Goal: Task Accomplishment & Management: Manage account settings

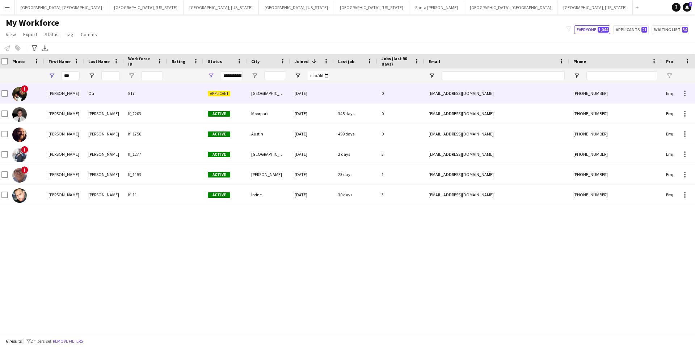
scroll to position [0, 3]
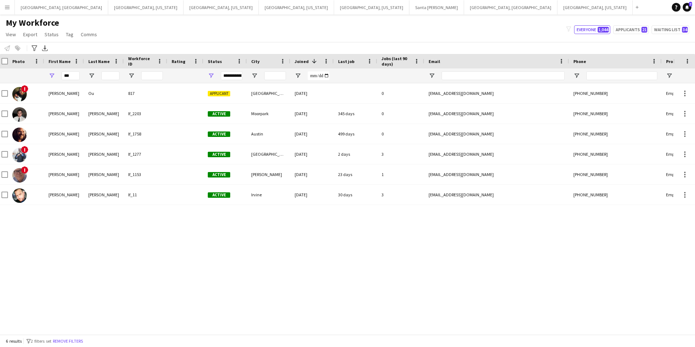
drag, startPoint x: 73, startPoint y: 76, endPoint x: 62, endPoint y: 76, distance: 11.6
click at [62, 76] on input "***" at bounding box center [71, 75] width 18 height 9
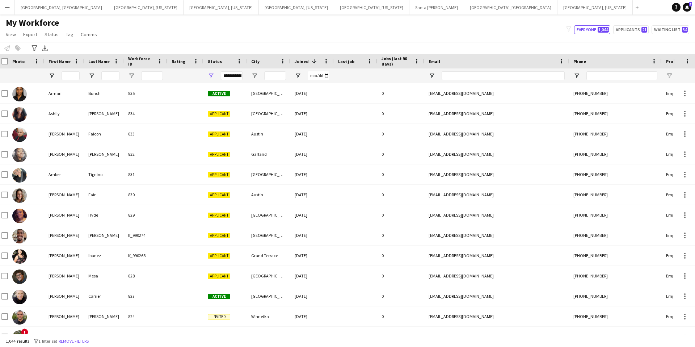
click at [72, 76] on input "First Name Filter Input" at bounding box center [71, 75] width 18 height 9
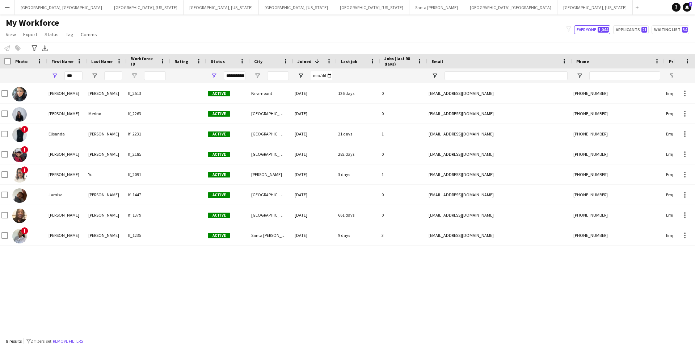
scroll to position [0, 0]
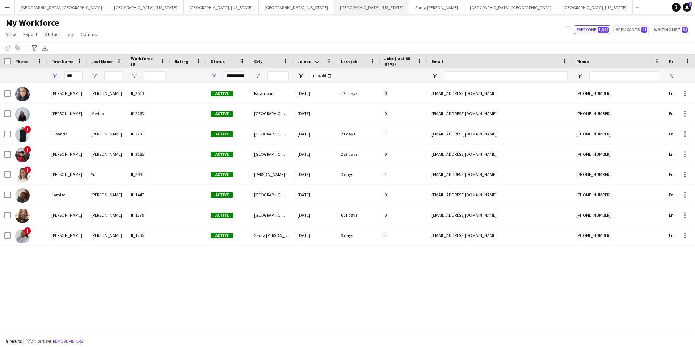
type input "***"
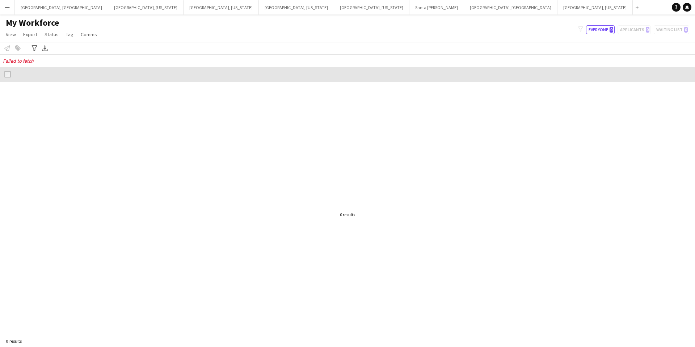
click at [8, 8] on app-icon "Menu" at bounding box center [7, 7] width 6 height 6
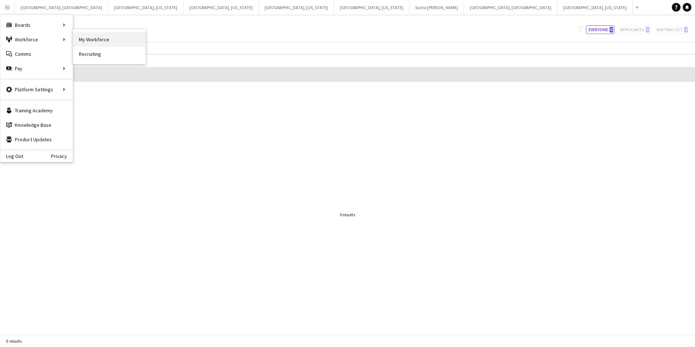
click at [93, 42] on link "My Workforce" at bounding box center [109, 39] width 72 height 14
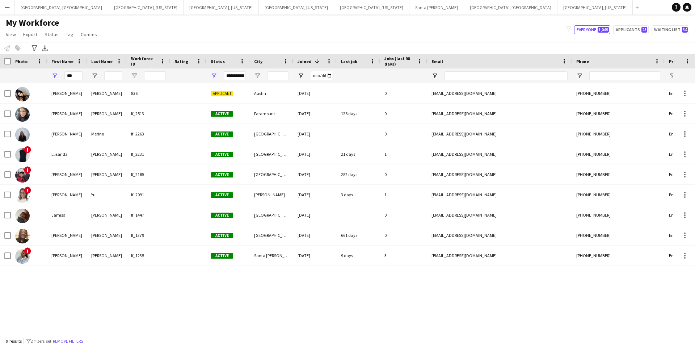
click at [4, 7] on app-icon "Menu" at bounding box center [7, 7] width 6 height 6
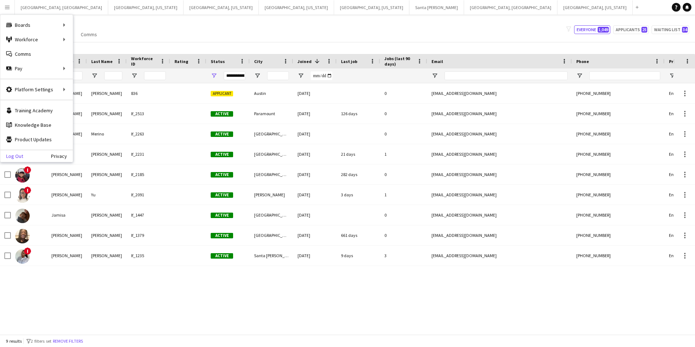
click at [11, 158] on link "Log Out" at bounding box center [11, 156] width 23 height 6
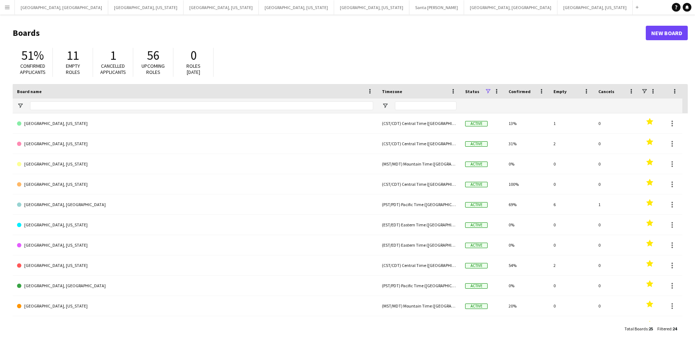
click at [9, 9] on app-icon "Menu" at bounding box center [7, 7] width 6 height 6
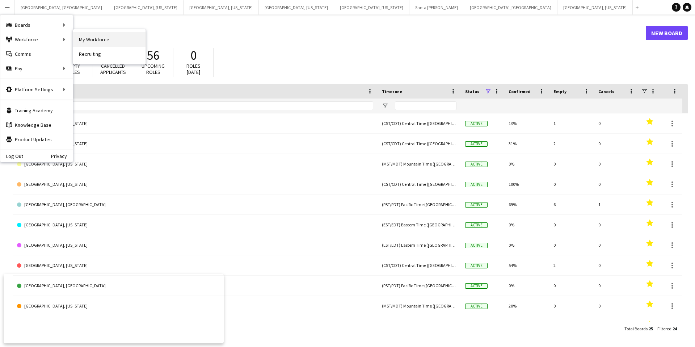
click at [125, 40] on link "My Workforce" at bounding box center [109, 39] width 72 height 14
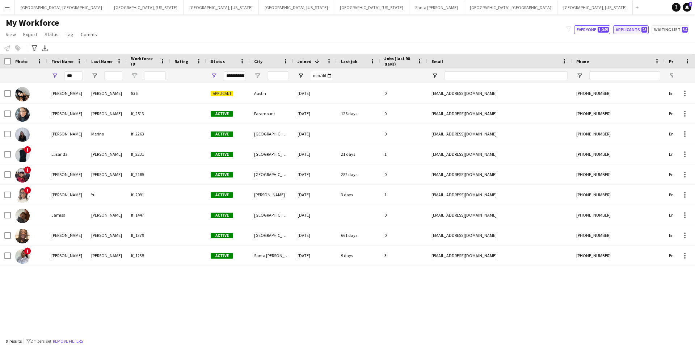
click at [631, 32] on button "Applicants 25" at bounding box center [630, 29] width 35 height 9
type input "**********"
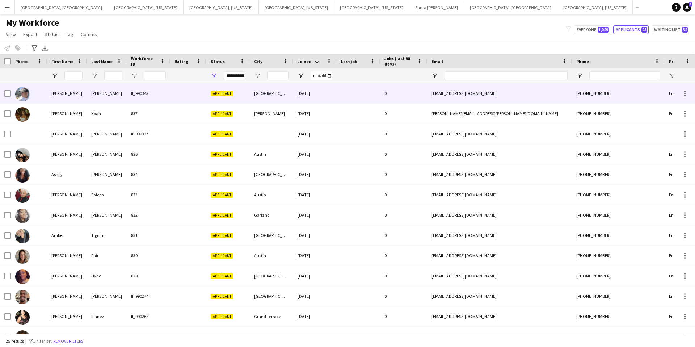
click at [193, 97] on div at bounding box center [188, 93] width 36 height 20
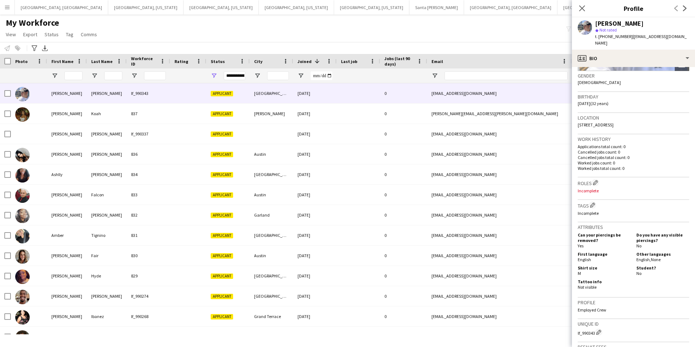
scroll to position [111, 0]
click at [598, 180] on app-icon "Edit crew company roles" at bounding box center [595, 182] width 5 height 5
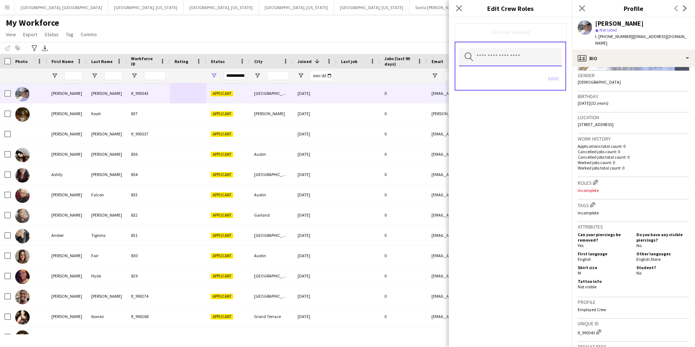
click at [481, 55] on input "text" at bounding box center [510, 57] width 103 height 18
type input "********"
drag, startPoint x: 503, startPoint y: 80, endPoint x: 522, endPoint y: 60, distance: 28.2
click at [503, 80] on span "LA - Server" at bounding box center [510, 78] width 91 height 7
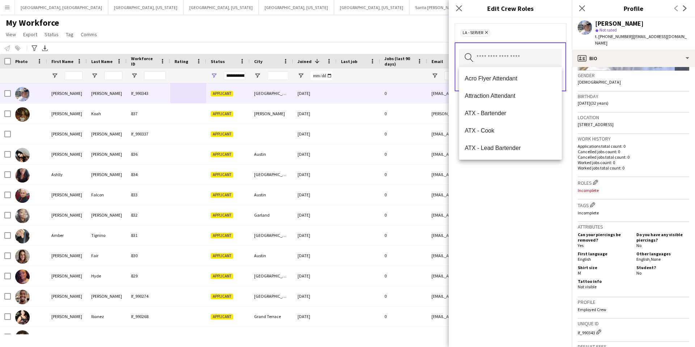
drag, startPoint x: 545, startPoint y: 30, endPoint x: 552, endPoint y: 48, distance: 19.2
click at [545, 30] on div "LA - Server Remove" at bounding box center [511, 32] width 100 height 7
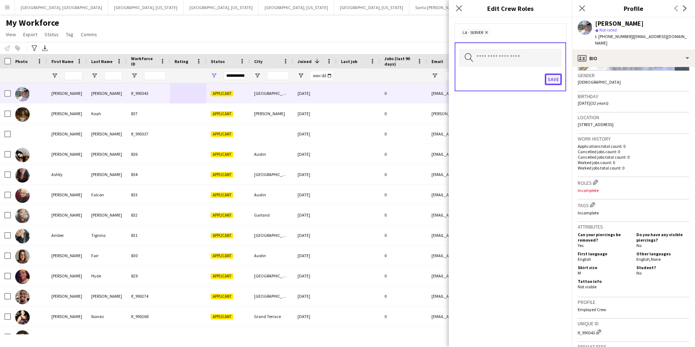
click at [555, 79] on button "Save" at bounding box center [553, 80] width 17 height 12
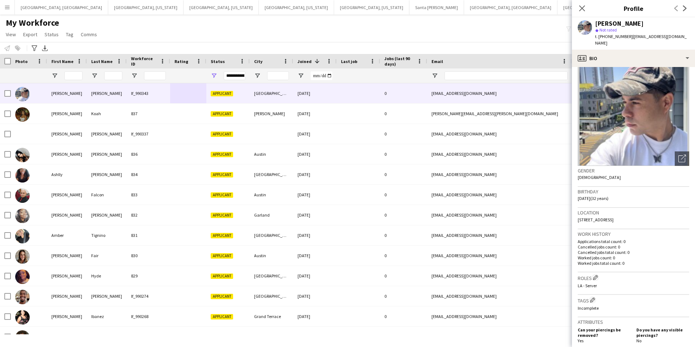
scroll to position [0, 0]
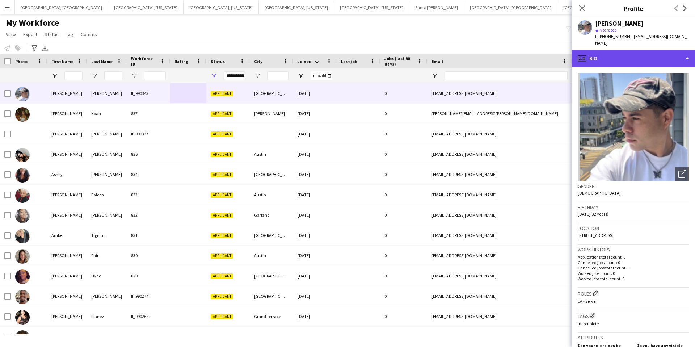
click at [637, 53] on div "profile Bio" at bounding box center [633, 58] width 123 height 17
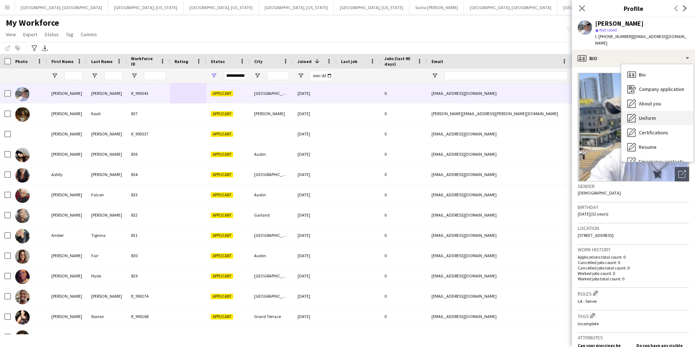
click at [649, 115] on span "Uniform" at bounding box center [647, 118] width 17 height 7
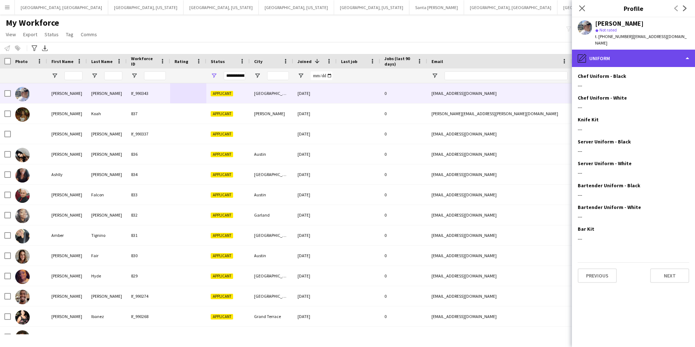
click at [633, 51] on div "pencil4 Uniform" at bounding box center [633, 58] width 123 height 17
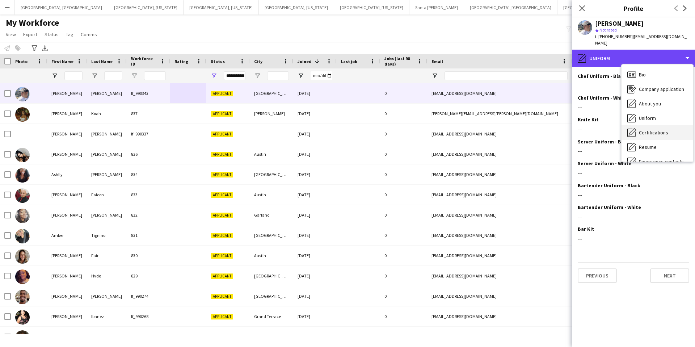
scroll to position [39, 0]
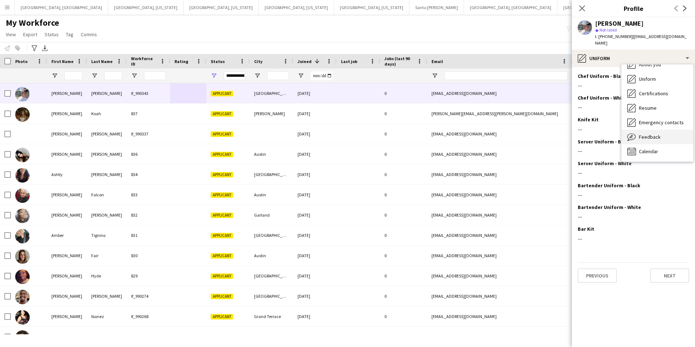
click at [645, 134] on span "Feedback" at bounding box center [650, 137] width 22 height 7
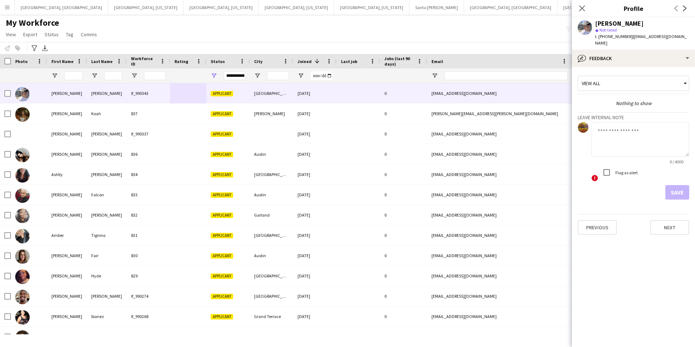
click at [629, 138] on textarea at bounding box center [641, 139] width 98 height 34
type textarea "**********"
click at [680, 186] on button "Save" at bounding box center [678, 192] width 24 height 14
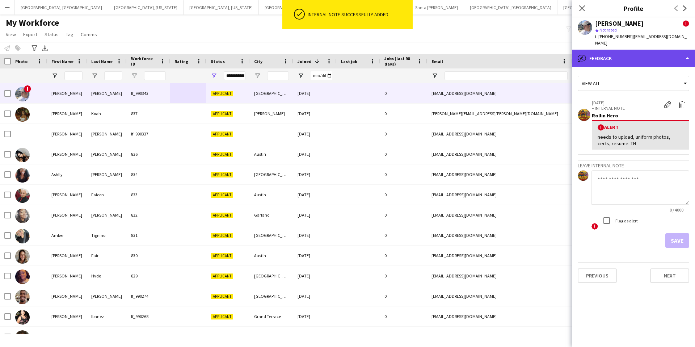
click at [654, 50] on div "bubble-pencil Feedback" at bounding box center [633, 58] width 123 height 17
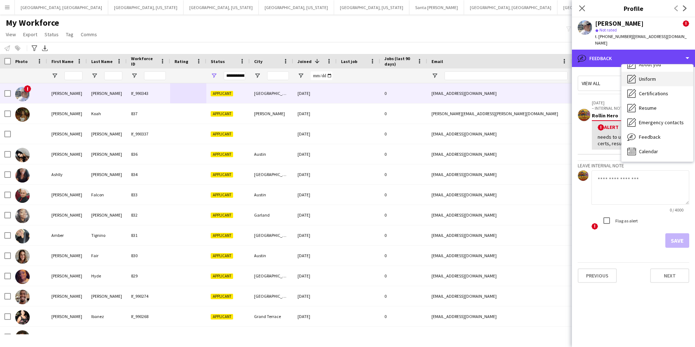
scroll to position [0, 0]
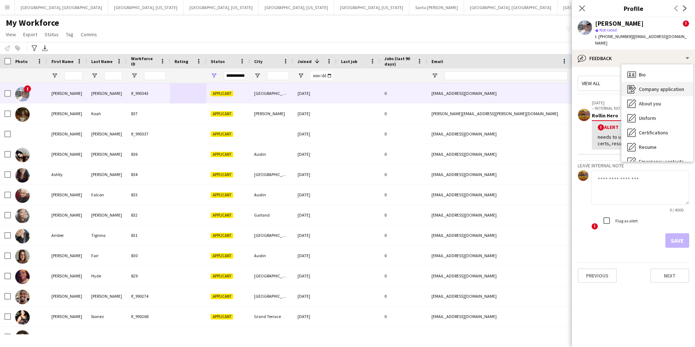
click at [652, 86] on span "Company application" at bounding box center [661, 89] width 45 height 7
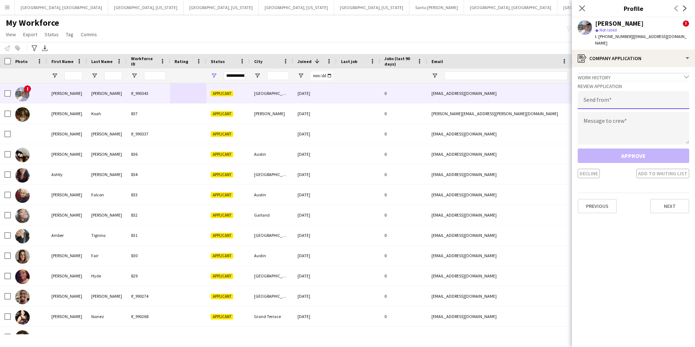
click at [621, 95] on input "email" at bounding box center [634, 100] width 112 height 18
type input "**********"
type textarea "*"
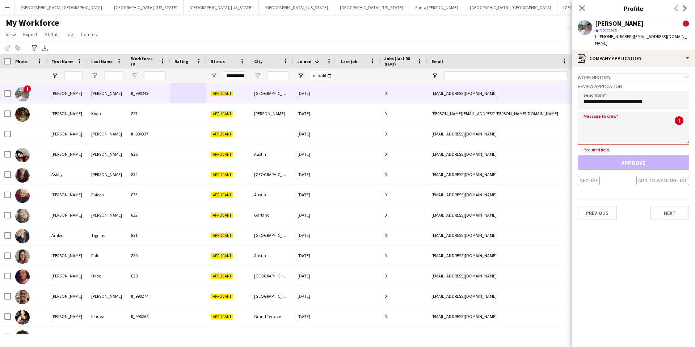
paste textarea "**********"
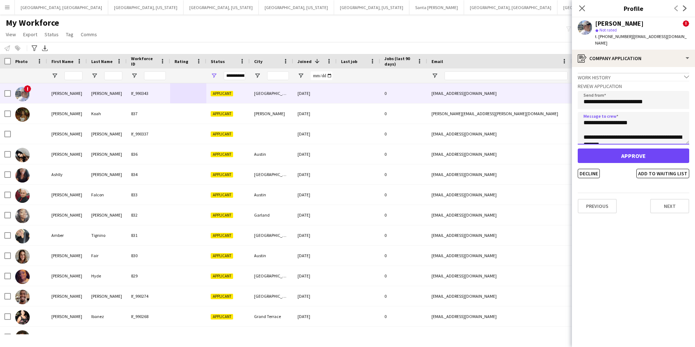
type textarea "**********"
click at [629, 151] on button "Approve" at bounding box center [634, 155] width 112 height 14
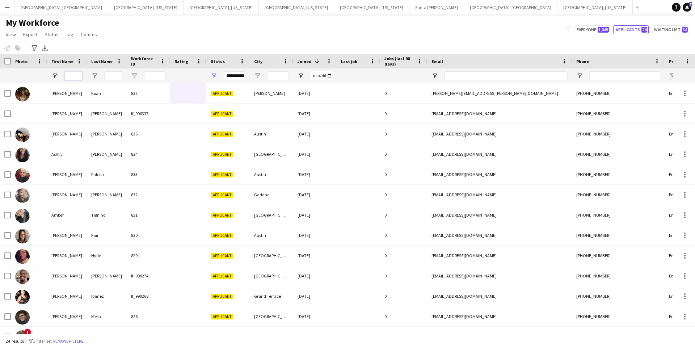
click at [77, 72] on input "First Name Filter Input" at bounding box center [73, 75] width 18 height 9
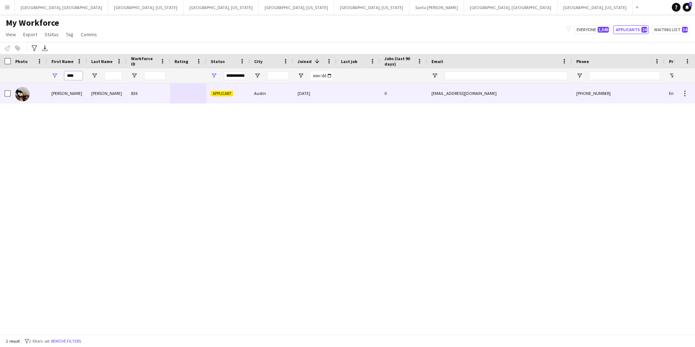
type input "****"
click at [270, 96] on div "Austin" at bounding box center [271, 93] width 43 height 20
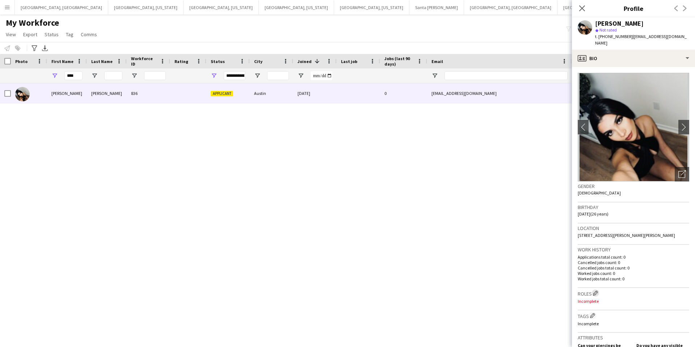
click at [598, 290] on app-icon "Edit crew company roles" at bounding box center [595, 292] width 5 height 5
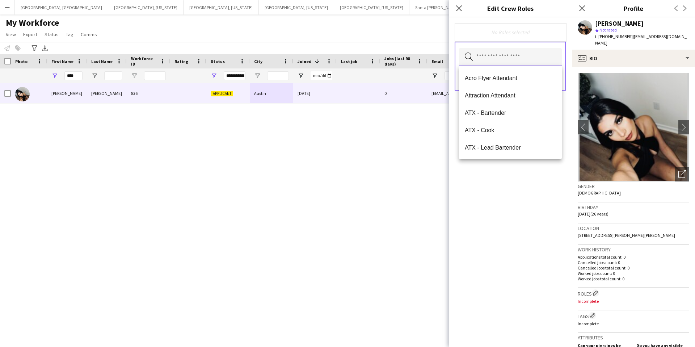
click at [491, 57] on input "text" at bounding box center [510, 57] width 103 height 18
type input "*****"
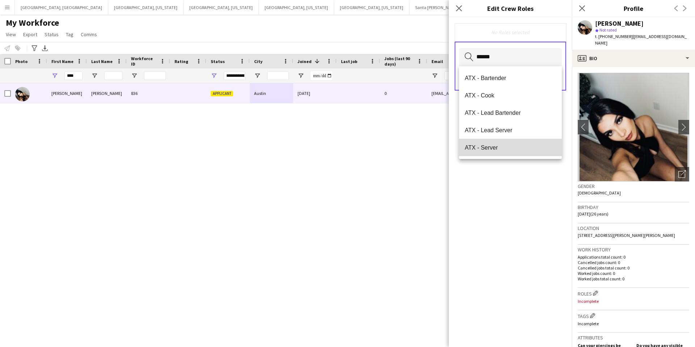
click at [503, 147] on span "ATX - Server" at bounding box center [510, 147] width 91 height 7
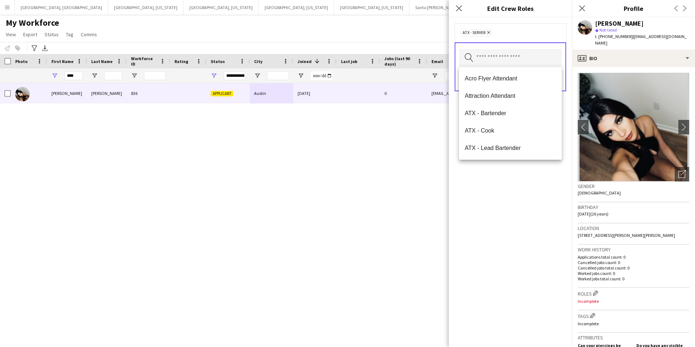
click at [530, 30] on div "ATX - Server Remove" at bounding box center [511, 32] width 100 height 7
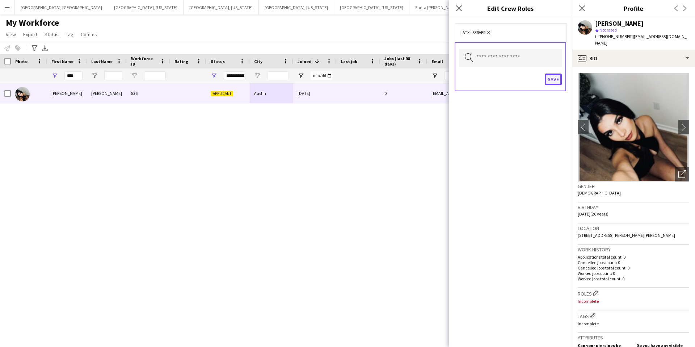
click at [552, 80] on button "Save" at bounding box center [553, 80] width 17 height 12
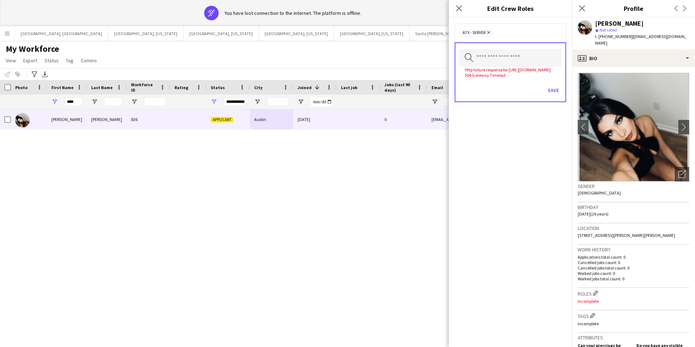
click at [516, 33] on div "ATX - Server Remove" at bounding box center [511, 32] width 100 height 7
click at [554, 96] on button "Save" at bounding box center [553, 90] width 17 height 12
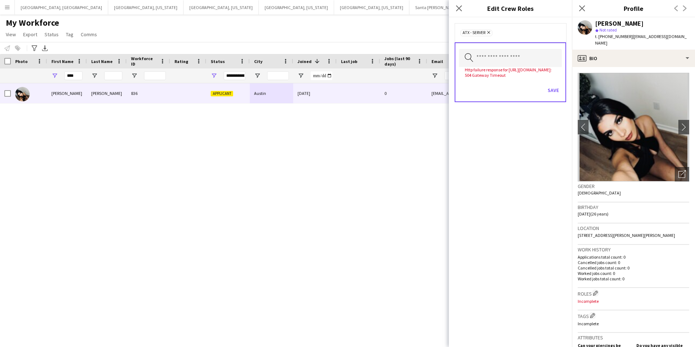
click at [499, 36] on div "ATX - Server Remove" at bounding box center [511, 32] width 100 height 7
click at [458, 8] on icon at bounding box center [459, 8] width 7 height 7
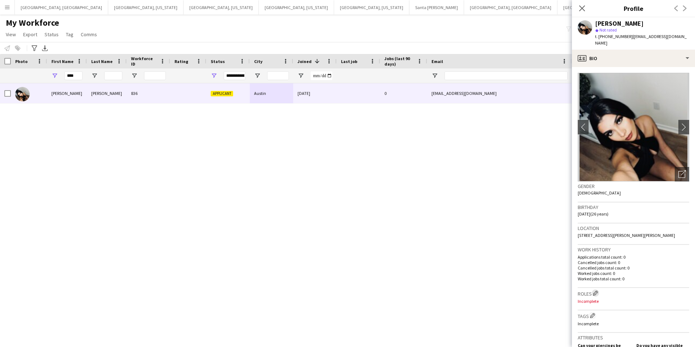
click at [595, 290] on app-icon "Edit crew company roles" at bounding box center [595, 292] width 5 height 5
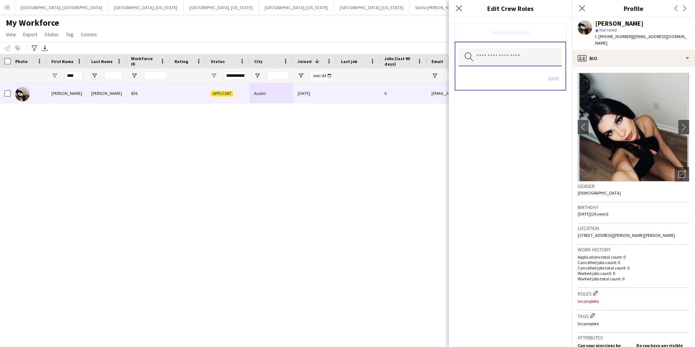
click at [491, 53] on input "text" at bounding box center [510, 57] width 103 height 18
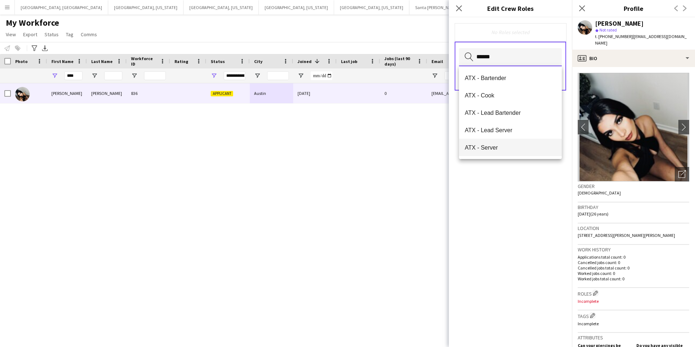
type input "*****"
click at [495, 150] on span "ATX - Server" at bounding box center [510, 147] width 91 height 7
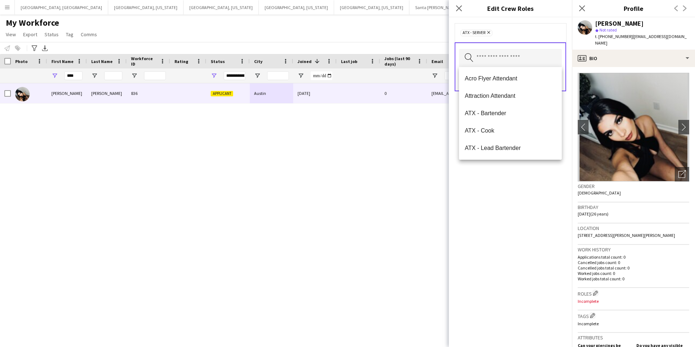
click at [528, 33] on div "ATX - Server Remove" at bounding box center [511, 32] width 100 height 7
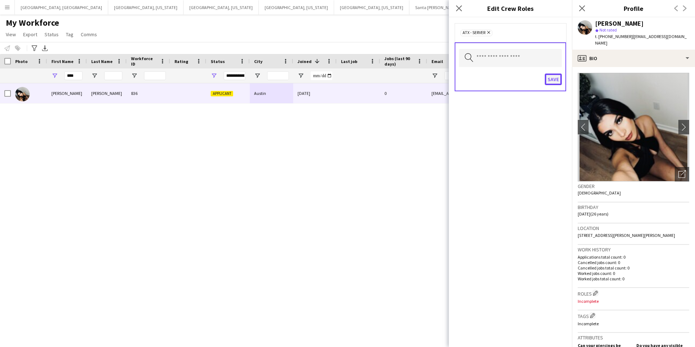
click at [556, 78] on button "Save" at bounding box center [553, 80] width 17 height 12
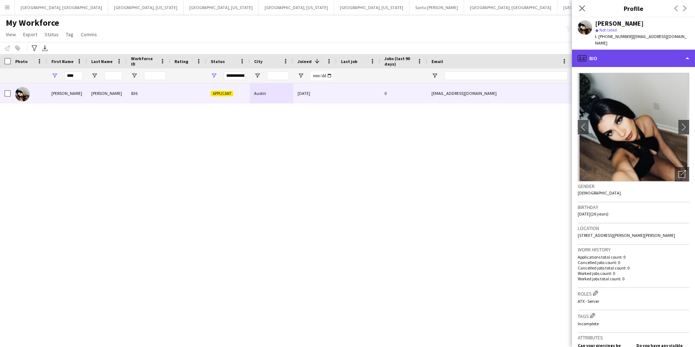
click at [642, 50] on div "profile Bio" at bounding box center [633, 58] width 123 height 17
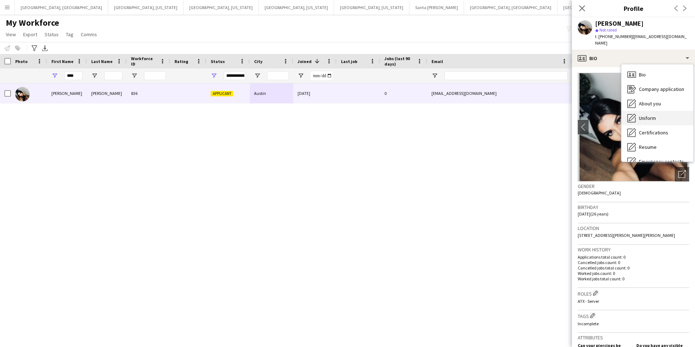
click at [651, 115] on span "Uniform" at bounding box center [647, 118] width 17 height 7
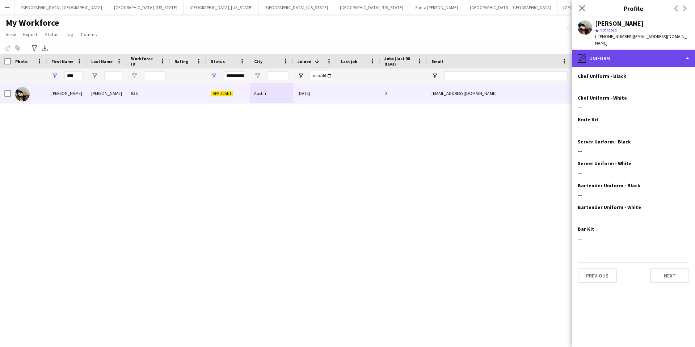
click at [635, 53] on div "pencil4 Uniform" at bounding box center [633, 58] width 123 height 17
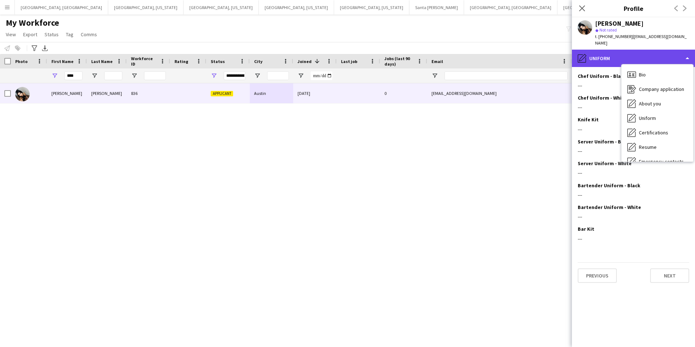
click at [613, 53] on div "pencil4 Uniform" at bounding box center [633, 58] width 123 height 17
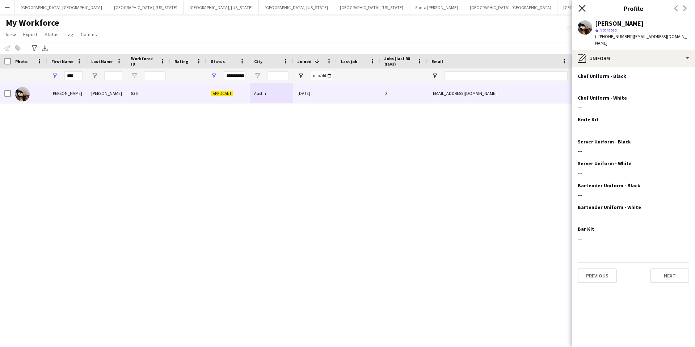
click at [583, 9] on icon at bounding box center [582, 8] width 7 height 7
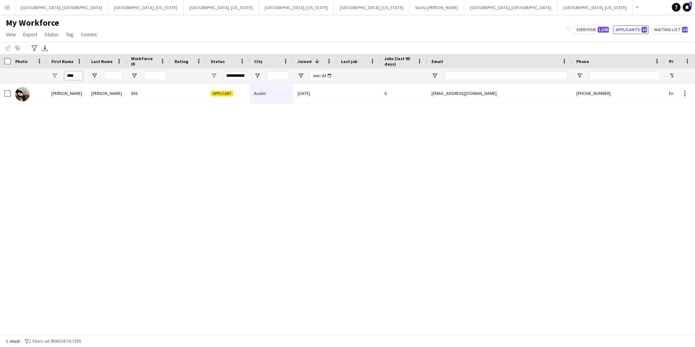
drag, startPoint x: 76, startPoint y: 76, endPoint x: 38, endPoint y: 75, distance: 38.1
click at [38, 75] on div "**********" at bounding box center [392, 75] width 785 height 14
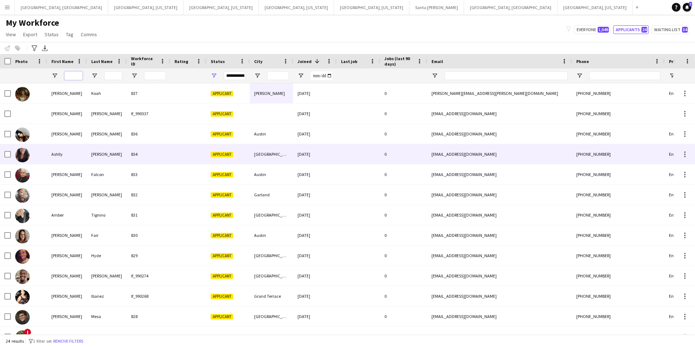
scroll to position [7, 0]
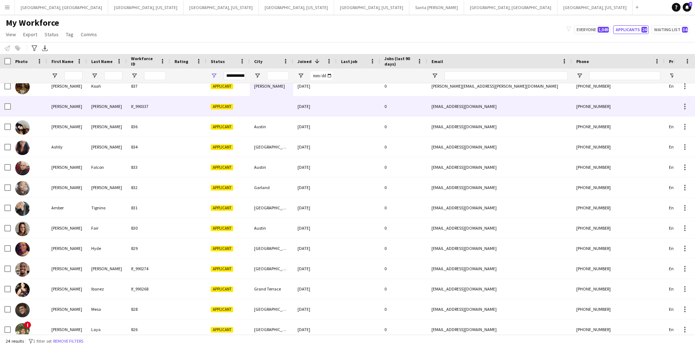
click at [184, 103] on div at bounding box center [188, 106] width 36 height 20
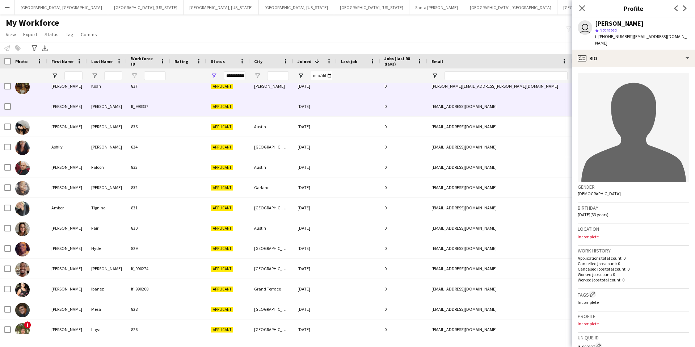
click at [190, 90] on div at bounding box center [188, 86] width 36 height 20
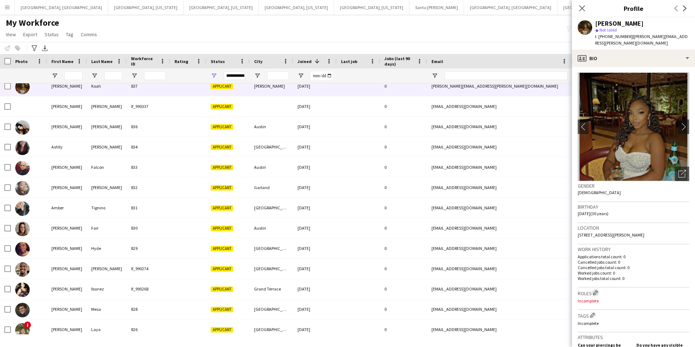
click at [597, 290] on app-icon "Edit crew company roles" at bounding box center [595, 292] width 5 height 5
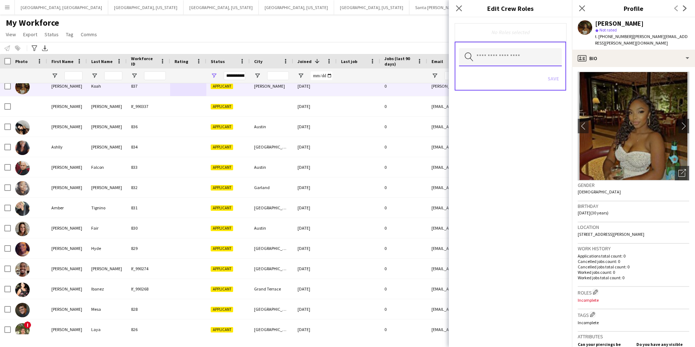
click at [492, 55] on input "text" at bounding box center [510, 57] width 103 height 18
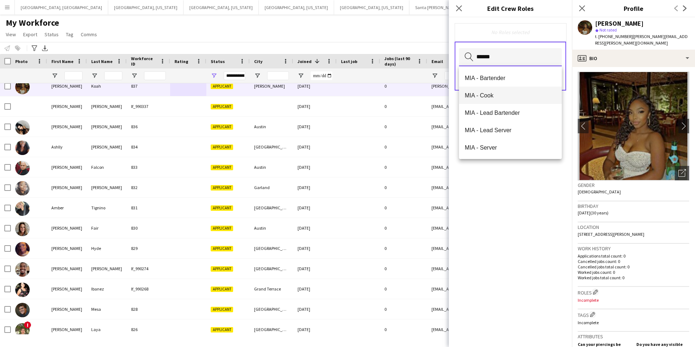
type input "*****"
click at [501, 95] on span "MIA - Cook" at bounding box center [510, 95] width 91 height 7
click at [540, 32] on div "MIA - Cook Remove" at bounding box center [511, 32] width 100 height 7
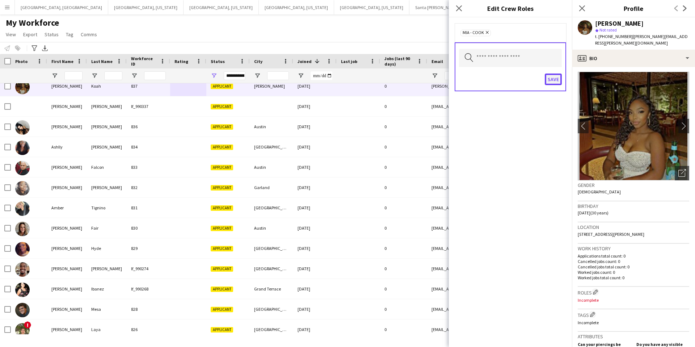
click at [551, 83] on button "Save" at bounding box center [553, 80] width 17 height 12
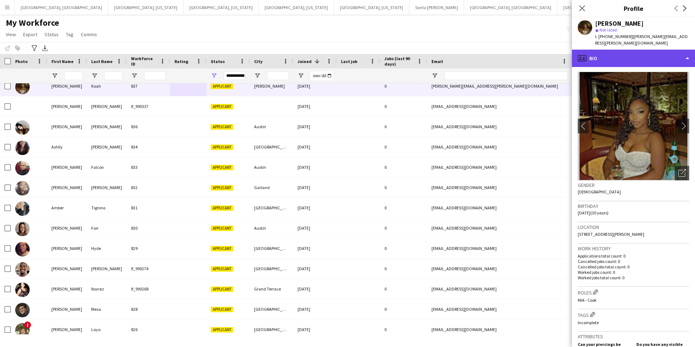
click at [633, 53] on div "profile Bio" at bounding box center [633, 58] width 123 height 17
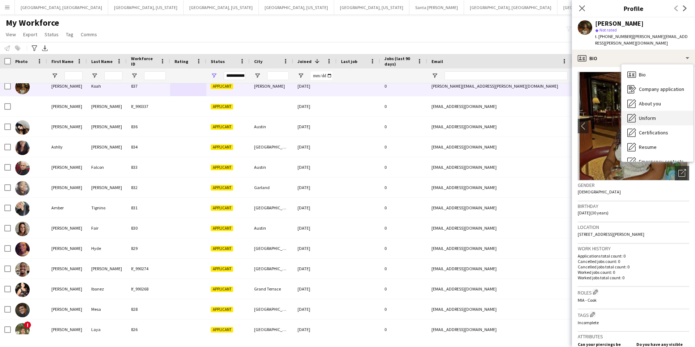
click at [657, 112] on div "Uniform Uniform" at bounding box center [658, 118] width 72 height 14
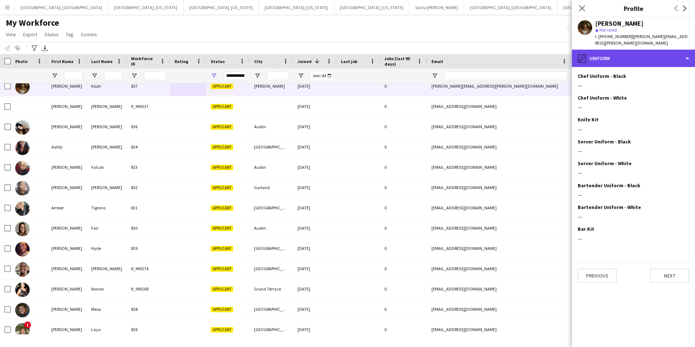
click at [632, 50] on div "pencil4 Uniform" at bounding box center [633, 58] width 123 height 17
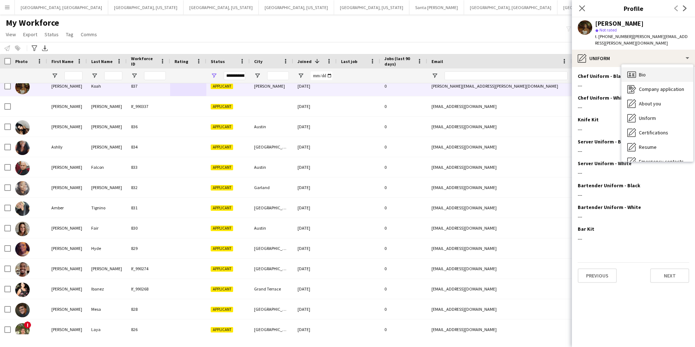
click at [649, 71] on div "Bio Bio" at bounding box center [658, 74] width 72 height 14
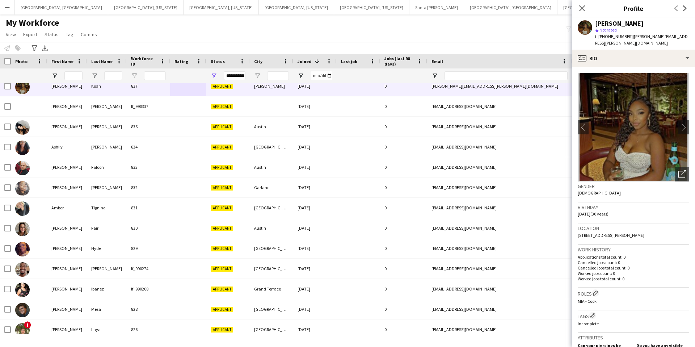
drag, startPoint x: 580, startPoint y: 8, endPoint x: 575, endPoint y: 17, distance: 10.0
click at [580, 8] on icon "Close pop-in" at bounding box center [582, 8] width 6 height 6
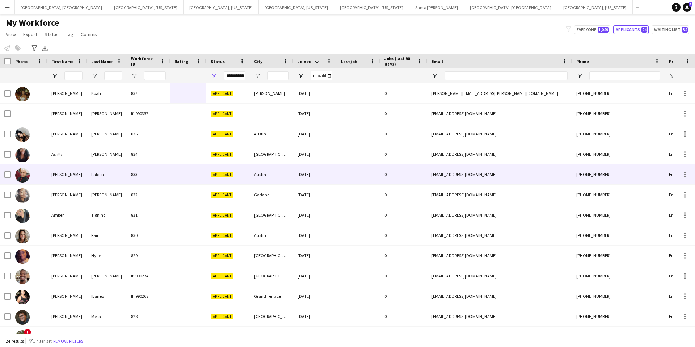
scroll to position [0, 0]
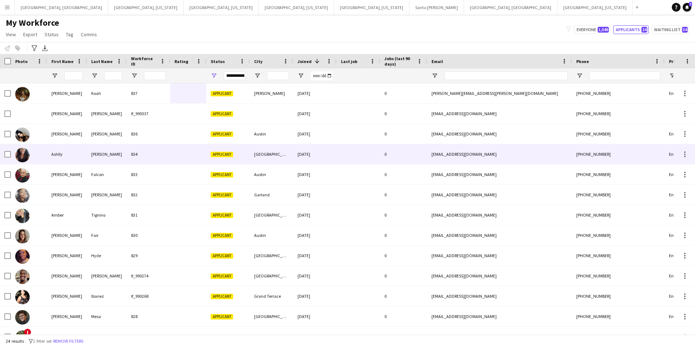
click at [186, 159] on div at bounding box center [188, 154] width 36 height 20
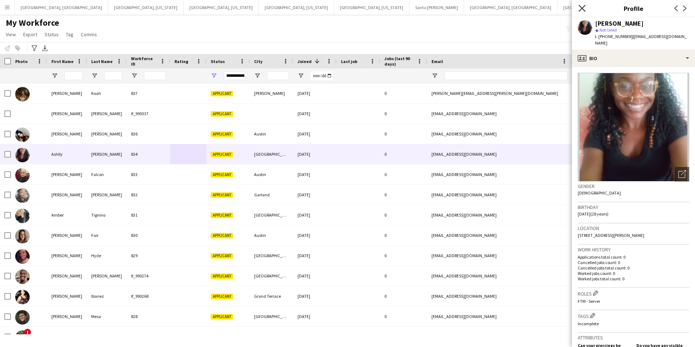
click at [583, 8] on icon at bounding box center [582, 8] width 7 height 7
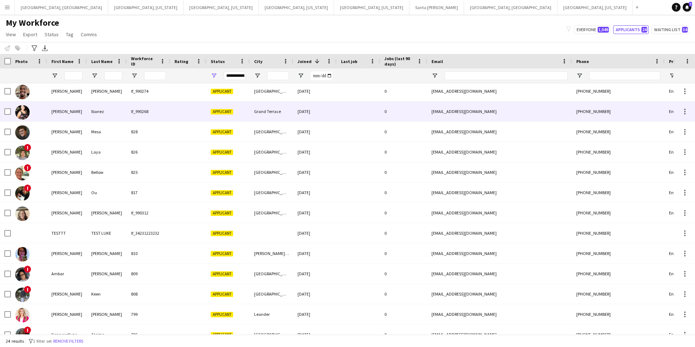
scroll to position [130, 0]
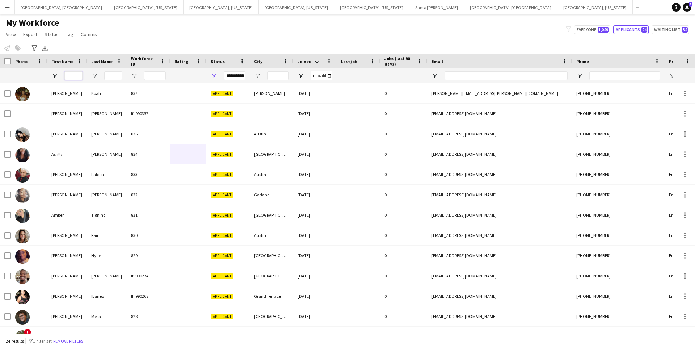
click at [78, 77] on input "First Name Filter Input" at bounding box center [73, 75] width 18 height 9
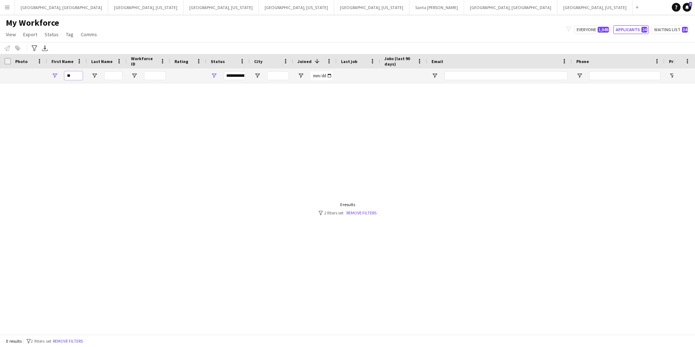
type input "*"
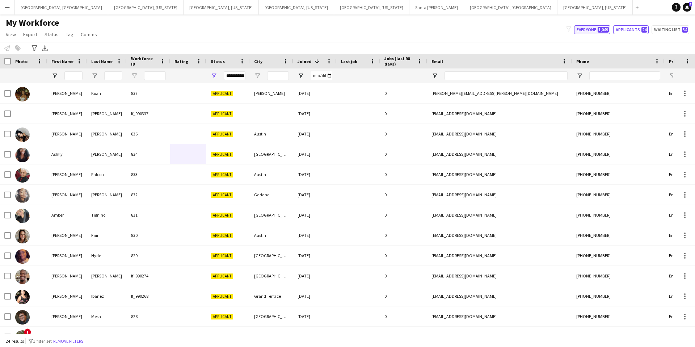
click at [594, 29] on button "Everyone 1,049" at bounding box center [592, 29] width 36 height 9
type input "**********"
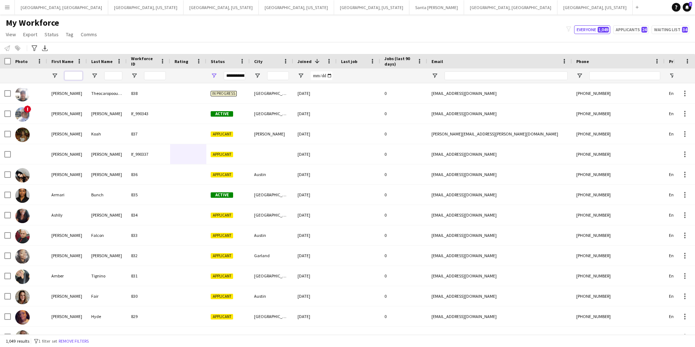
click at [68, 77] on input "First Name Filter Input" at bounding box center [73, 75] width 18 height 9
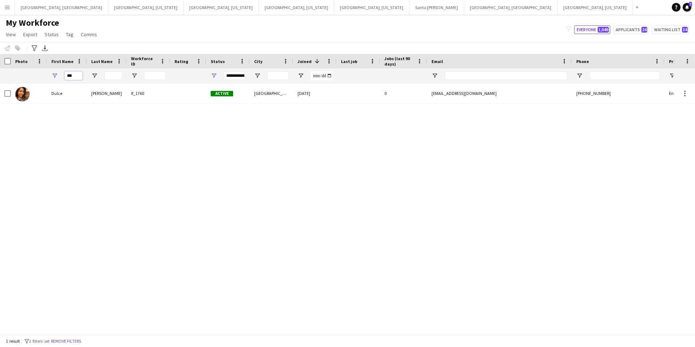
scroll to position [0, 5]
type input "*"
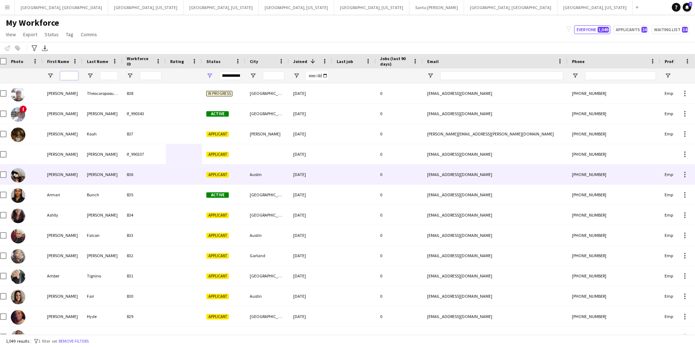
scroll to position [0, 4]
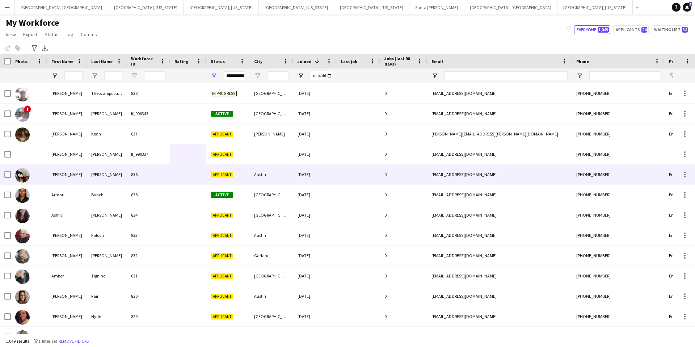
click at [201, 175] on div at bounding box center [188, 174] width 36 height 20
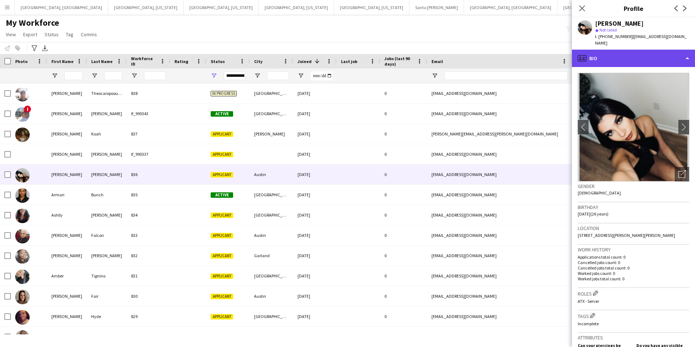
click at [625, 50] on div "profile Bio" at bounding box center [633, 58] width 123 height 17
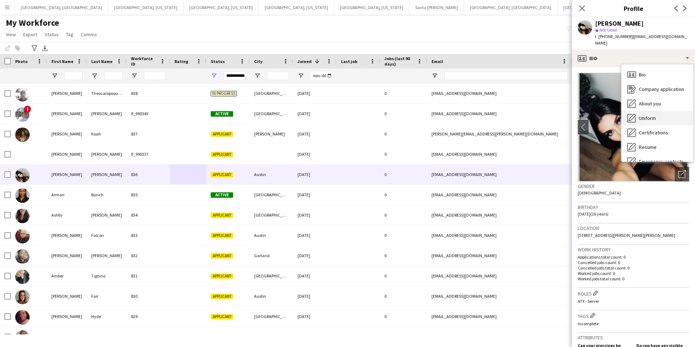
click at [651, 115] on span "Uniform" at bounding box center [647, 118] width 17 height 7
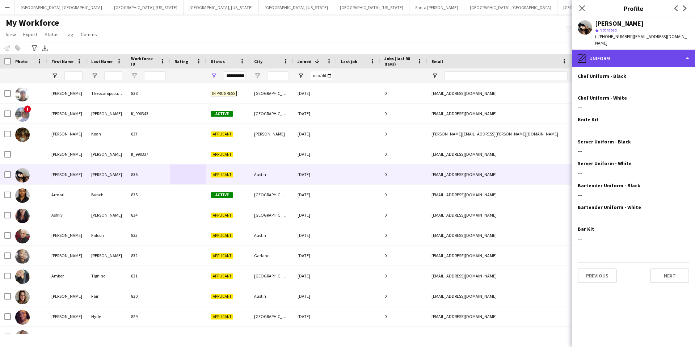
drag, startPoint x: 607, startPoint y: 51, endPoint x: 622, endPoint y: 64, distance: 20.3
click at [607, 51] on div "pencil4 Uniform" at bounding box center [633, 58] width 123 height 17
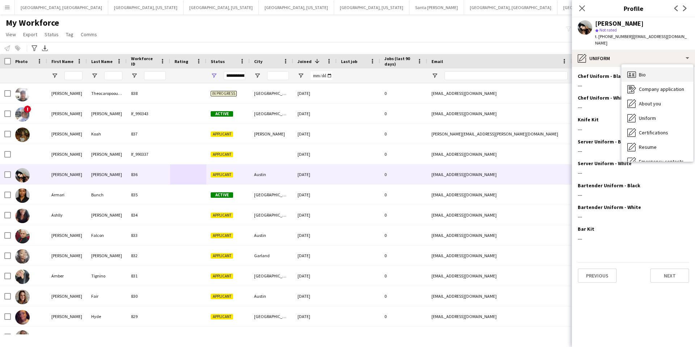
click at [645, 71] on span "Bio" at bounding box center [642, 74] width 7 height 7
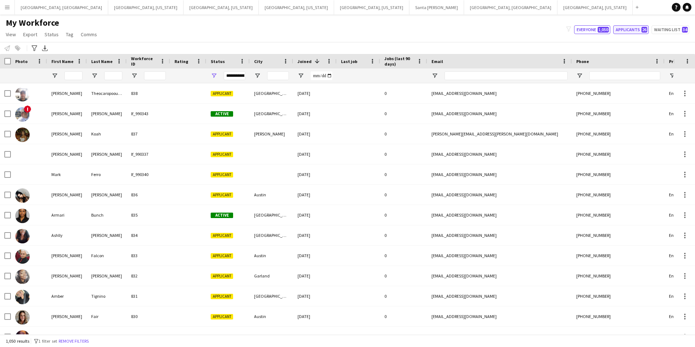
click at [625, 28] on button "Applicants 26" at bounding box center [630, 29] width 35 height 9
type input "**********"
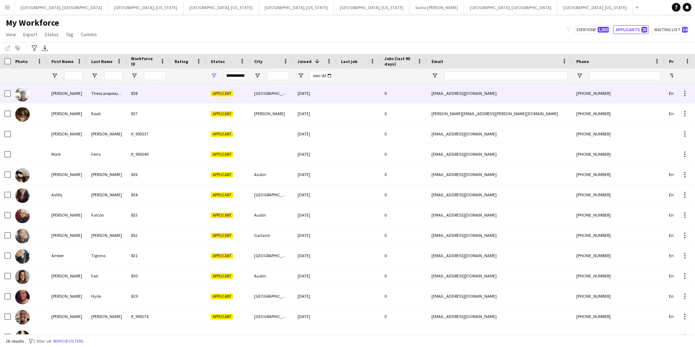
click at [188, 92] on div at bounding box center [188, 93] width 36 height 20
